Goal: Use online tool/utility: Utilize a website feature to perform a specific function

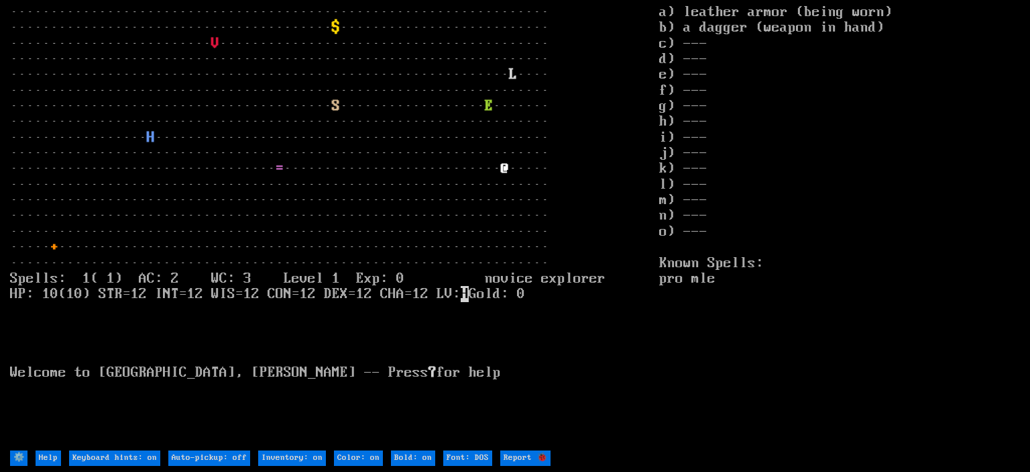
click at [23, 457] on input "⚙️" at bounding box center [18, 457] width 17 height 15
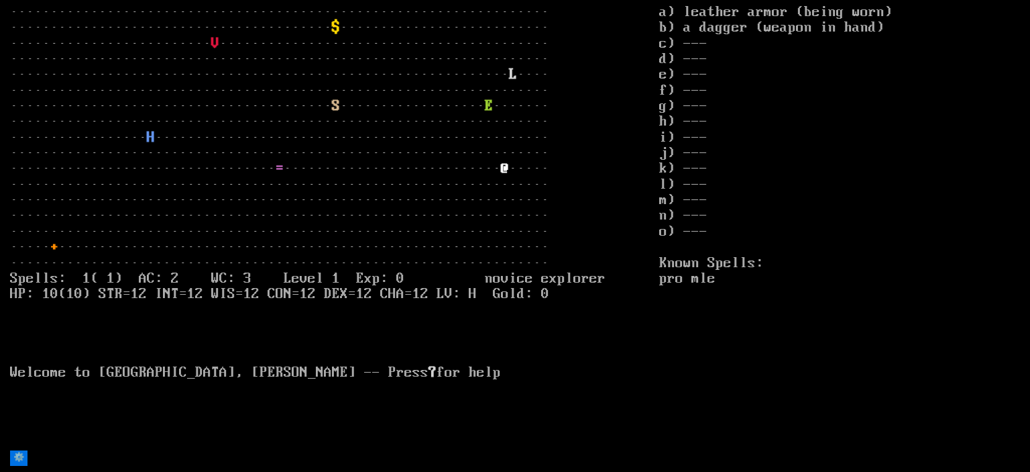
click at [23, 457] on input "⚙️" at bounding box center [18, 457] width 17 height 15
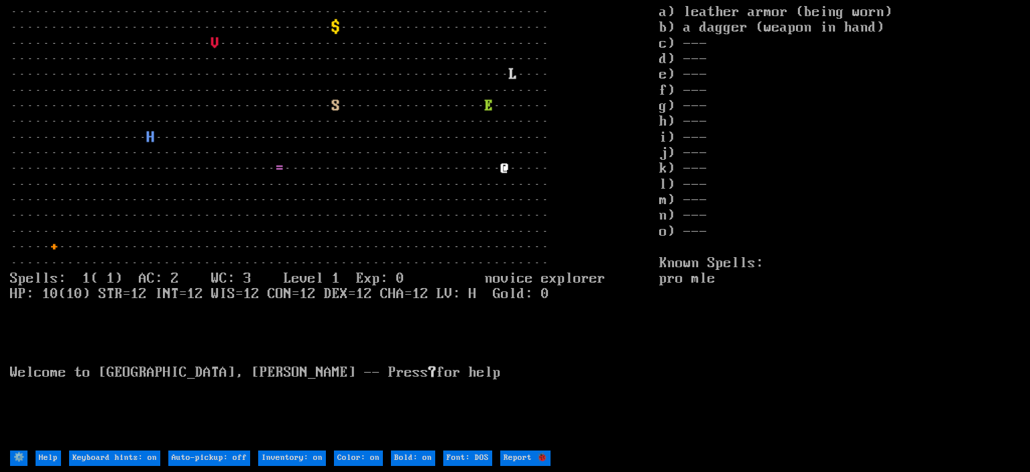
click at [487, 460] on DOS "Font: DOS" at bounding box center [467, 457] width 49 height 15
type DOS "Font: modern"
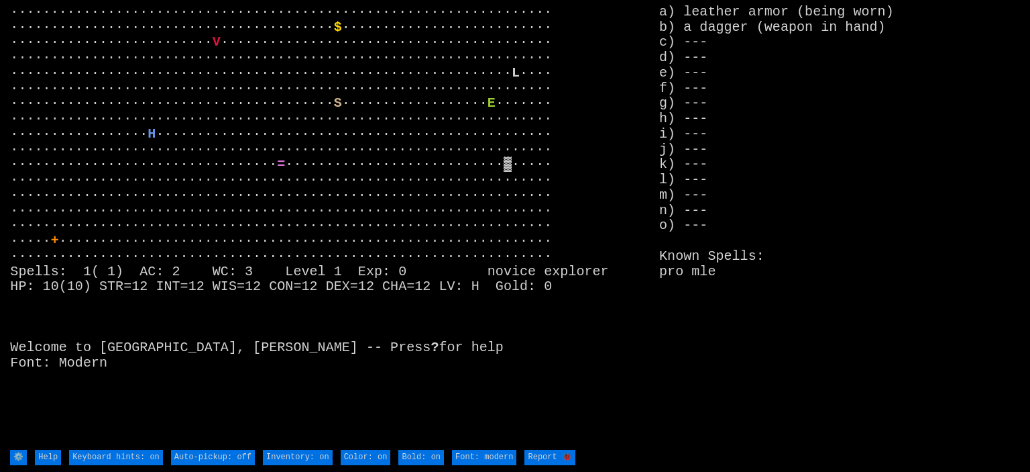
click at [487, 460] on DOS "Font: modern" at bounding box center [484, 456] width 64 height 15
type DOS "Font: DOS"
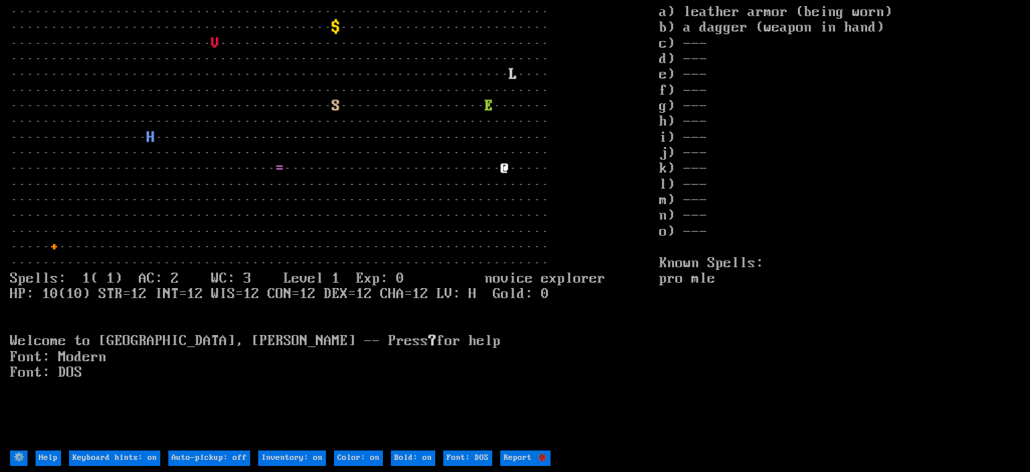
click at [16, 459] on input "⚙️" at bounding box center [18, 457] width 17 height 15
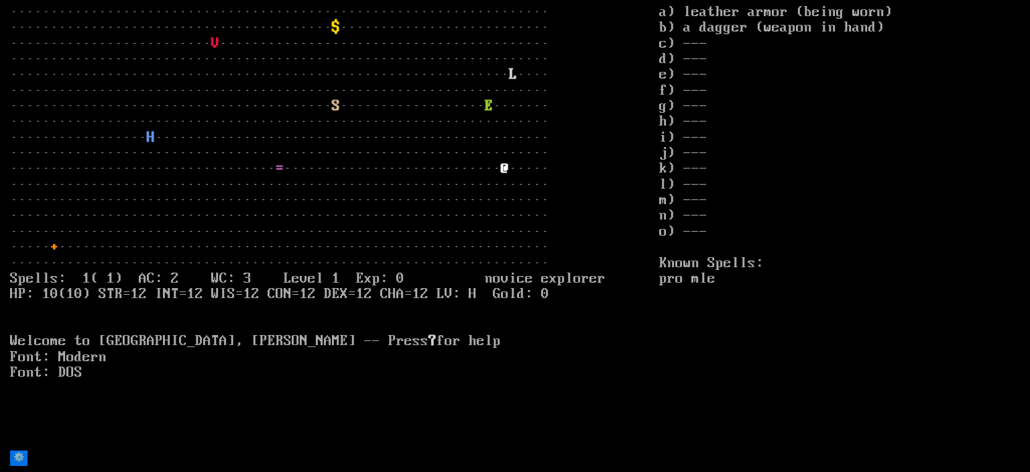
click at [17, 459] on input "⚙️" at bounding box center [18, 457] width 17 height 15
